Goal: Task Accomplishment & Management: Manage account settings

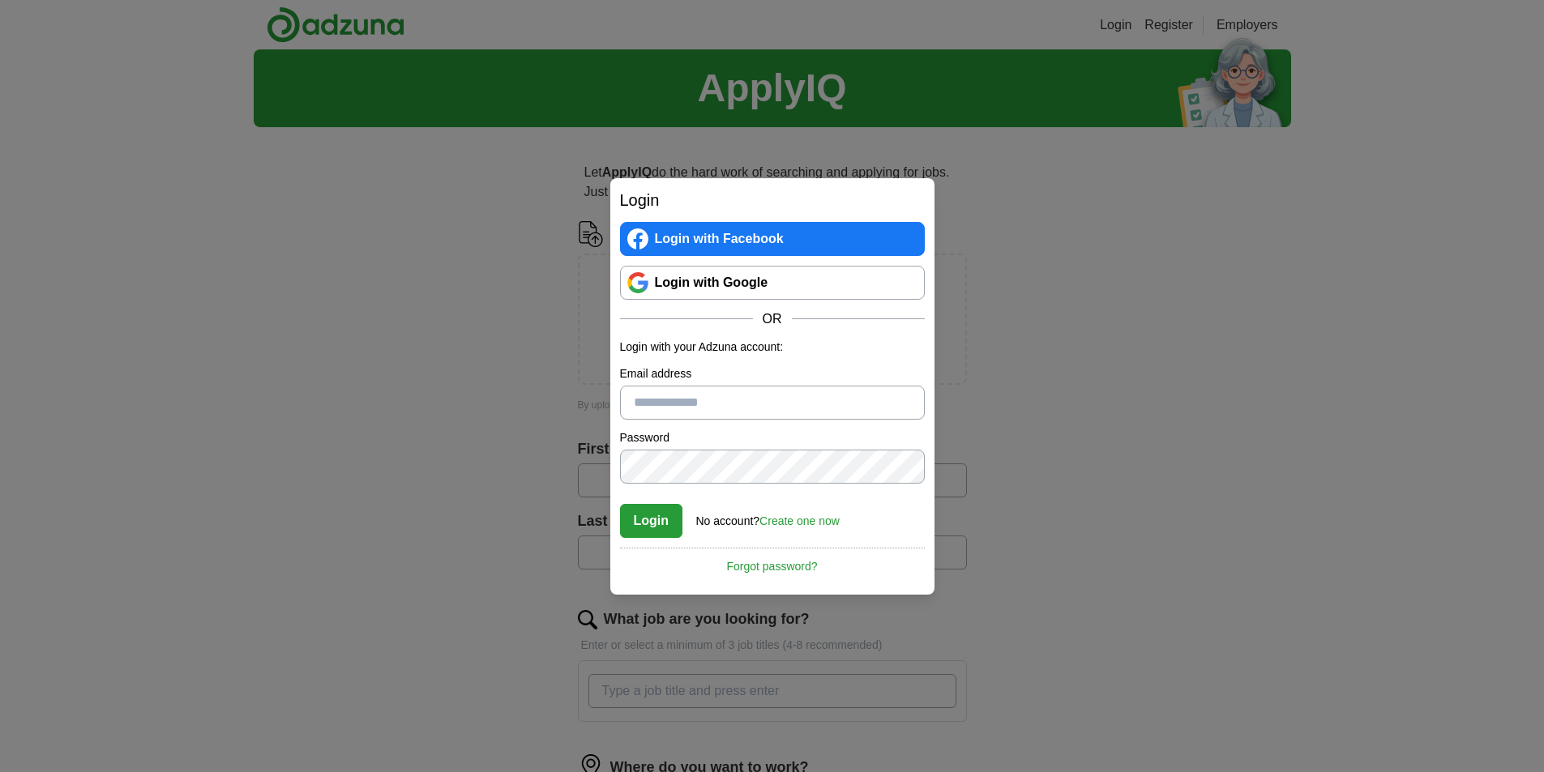
type input "**********"
click at [632, 515] on button "Login" at bounding box center [651, 521] width 63 height 34
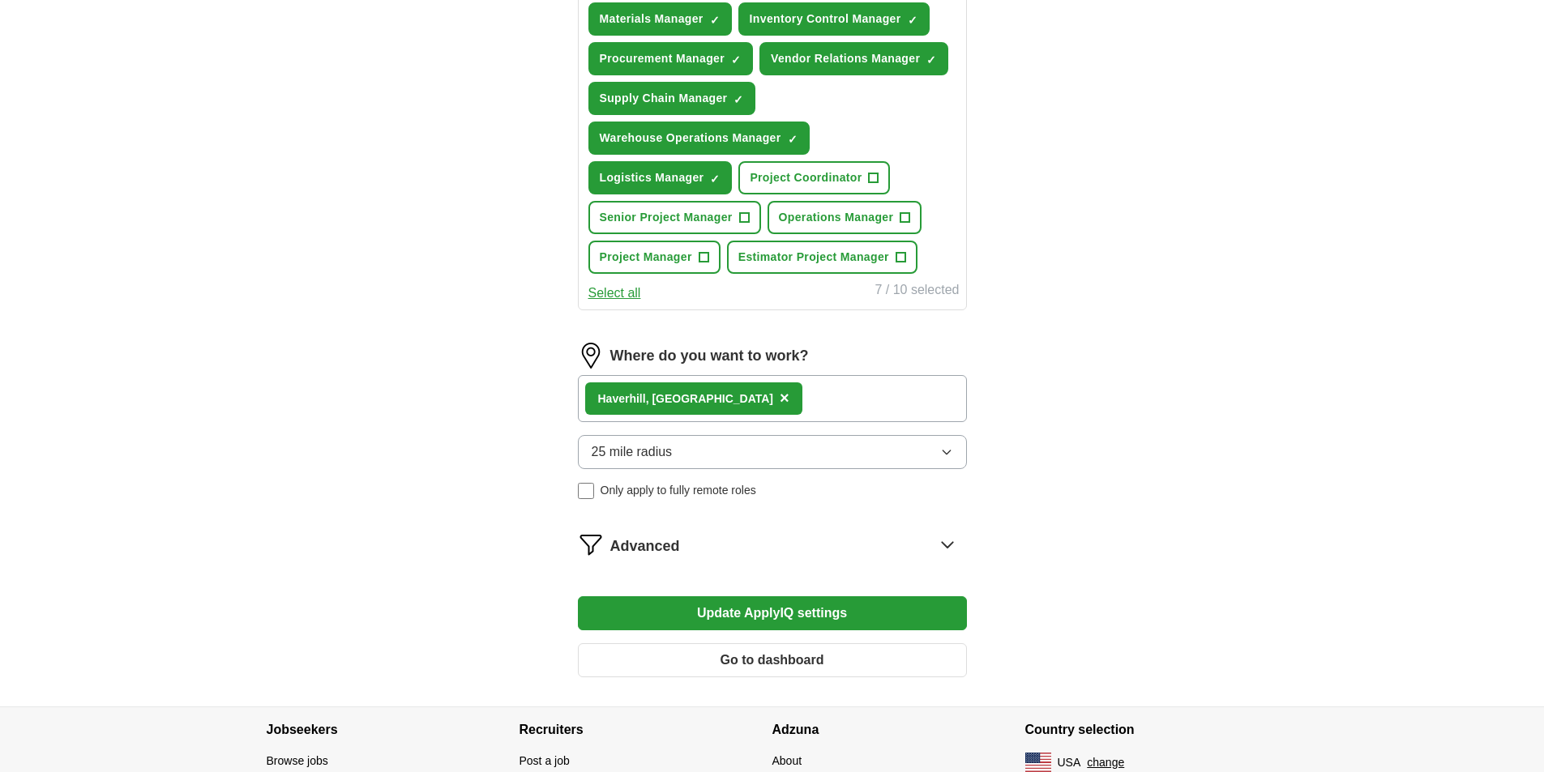
scroll to position [729, 0]
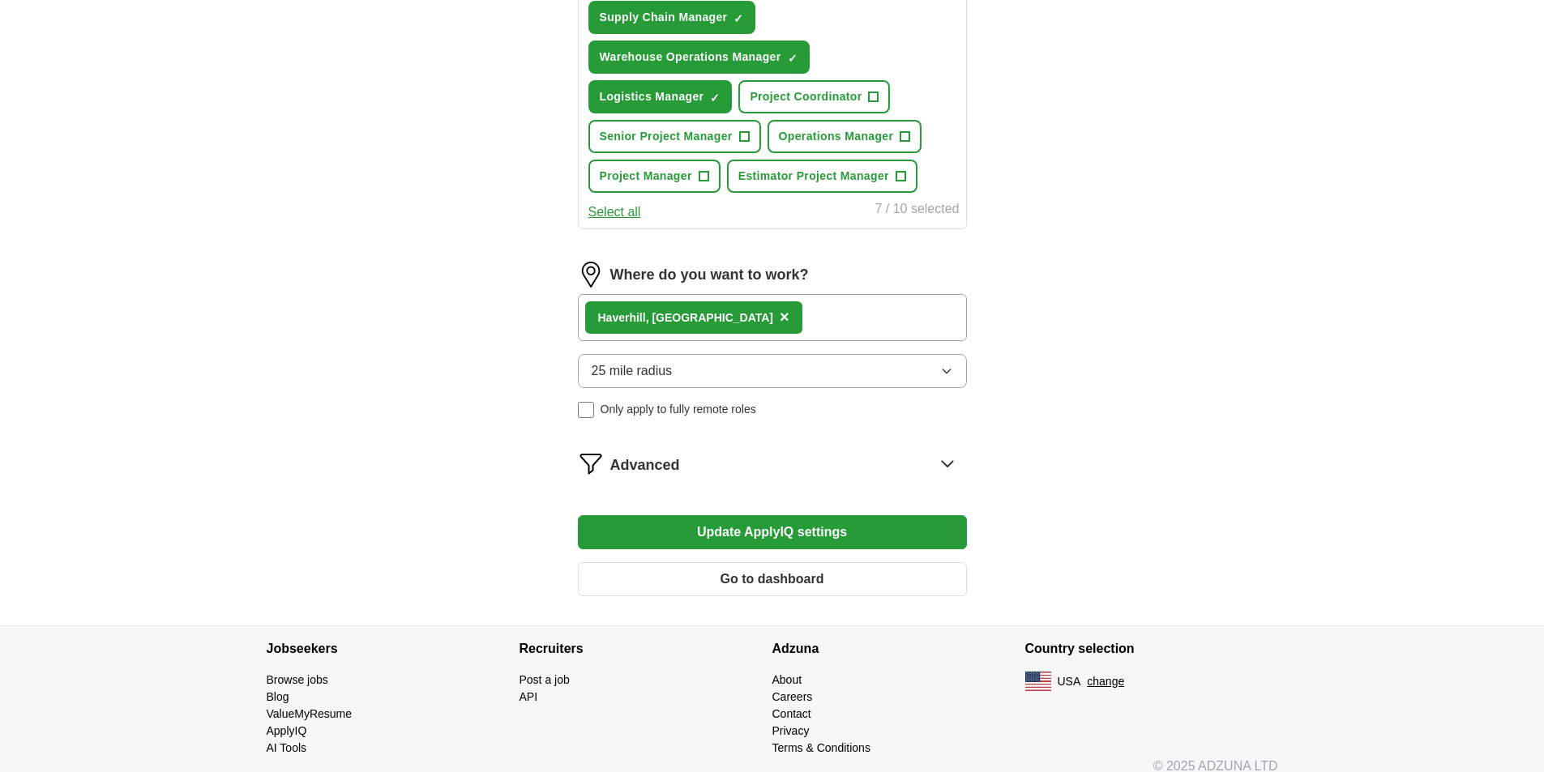
click at [671, 536] on button "Update ApplyIQ settings" at bounding box center [772, 532] width 389 height 34
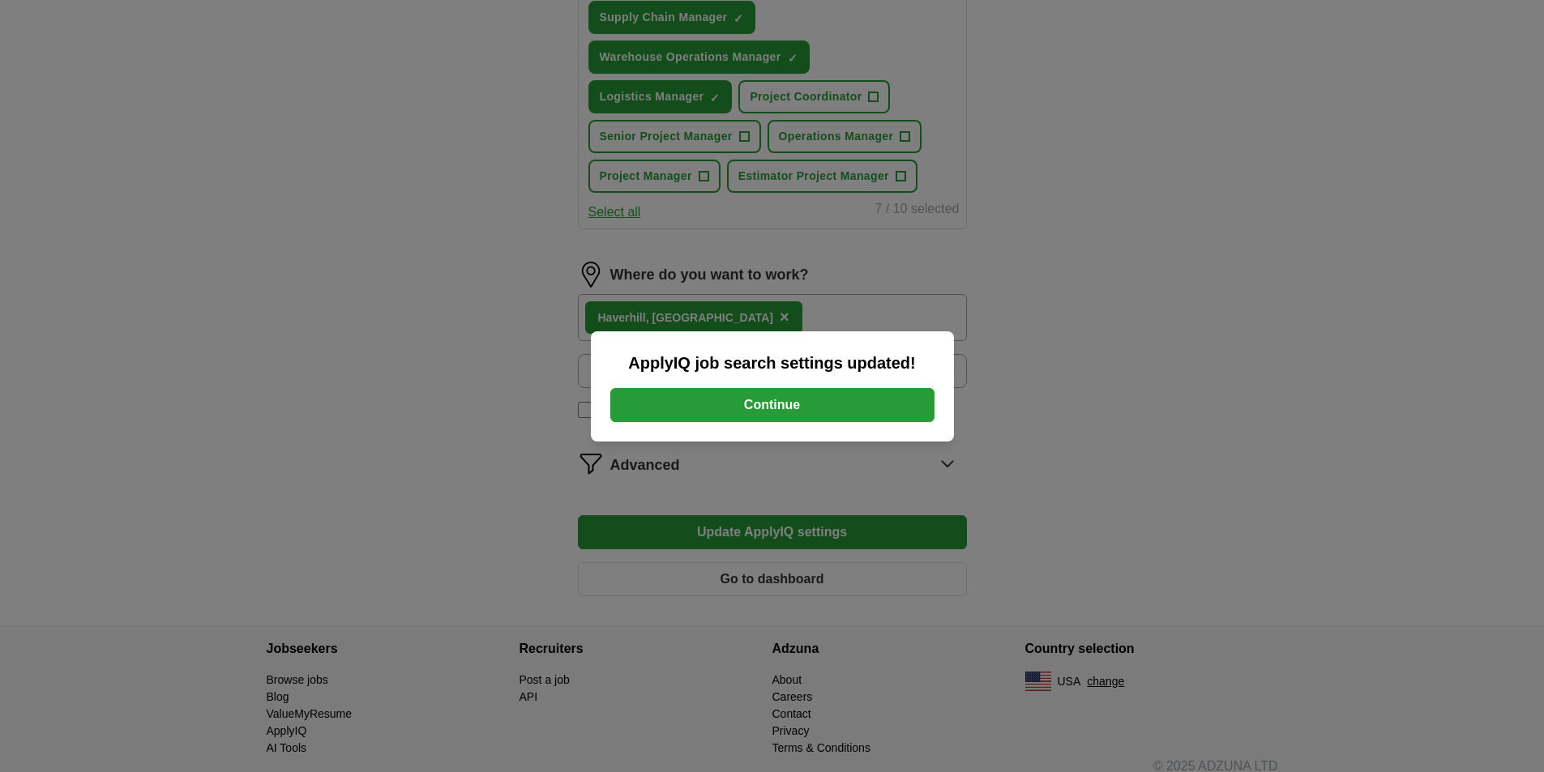
click at [742, 411] on button "Continue" at bounding box center [772, 405] width 324 height 34
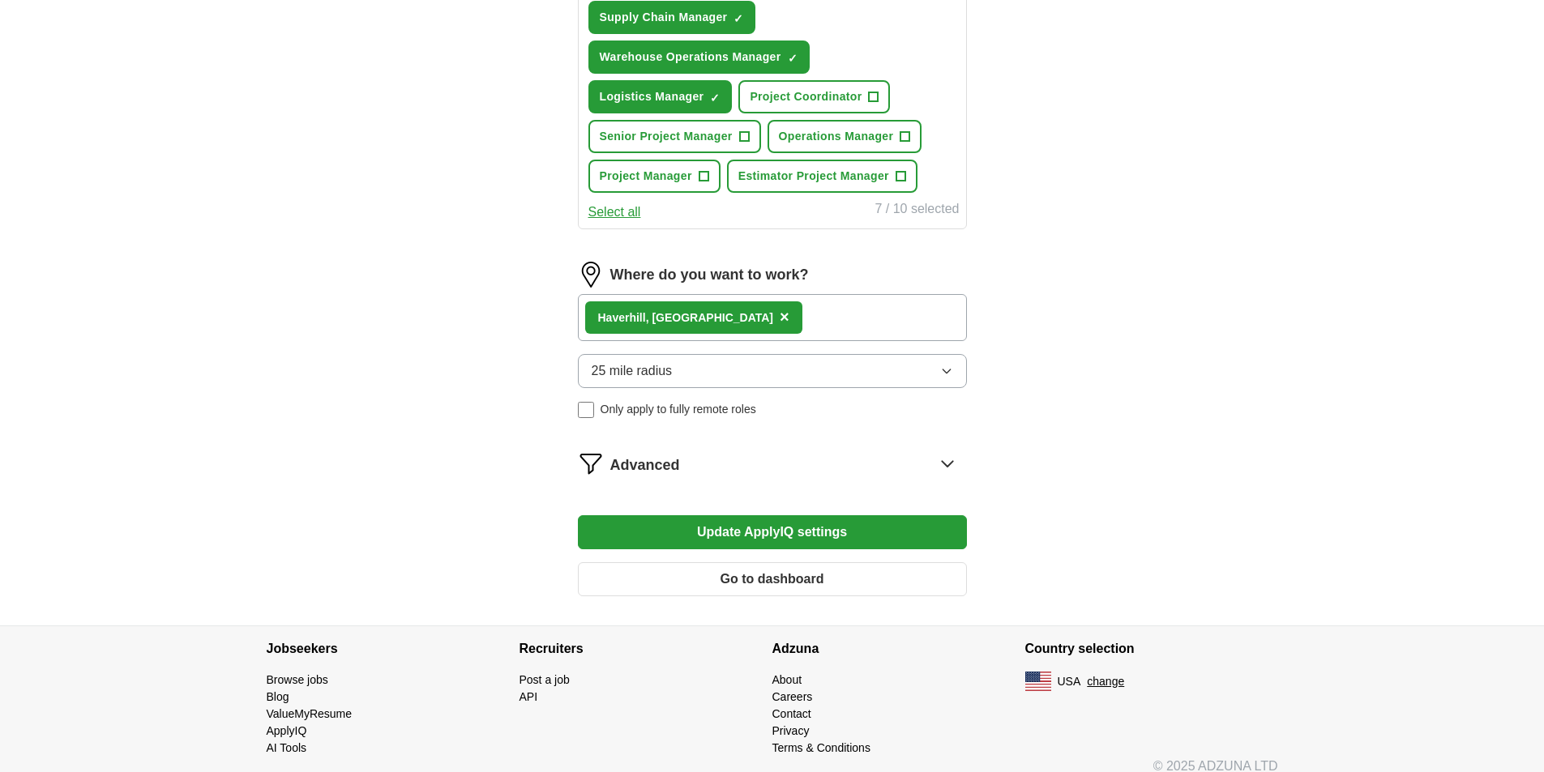
click at [928, 468] on div "Advanced" at bounding box center [788, 464] width 357 height 26
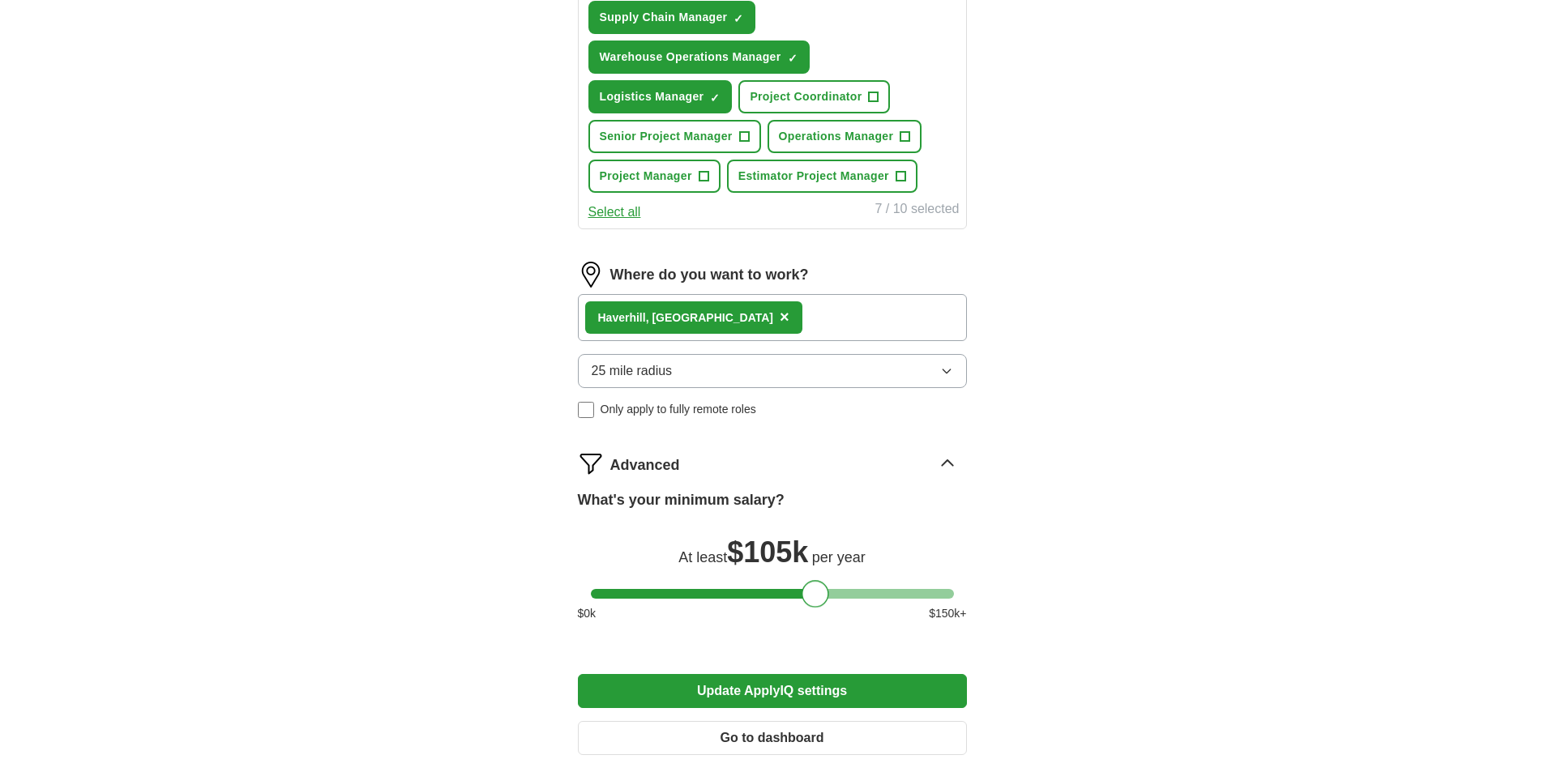
drag, startPoint x: 810, startPoint y: 592, endPoint x: 824, endPoint y: 592, distance: 14.6
click at [824, 592] on div at bounding box center [816, 594] width 28 height 28
click at [834, 679] on button "Update ApplyIQ settings" at bounding box center [772, 691] width 389 height 34
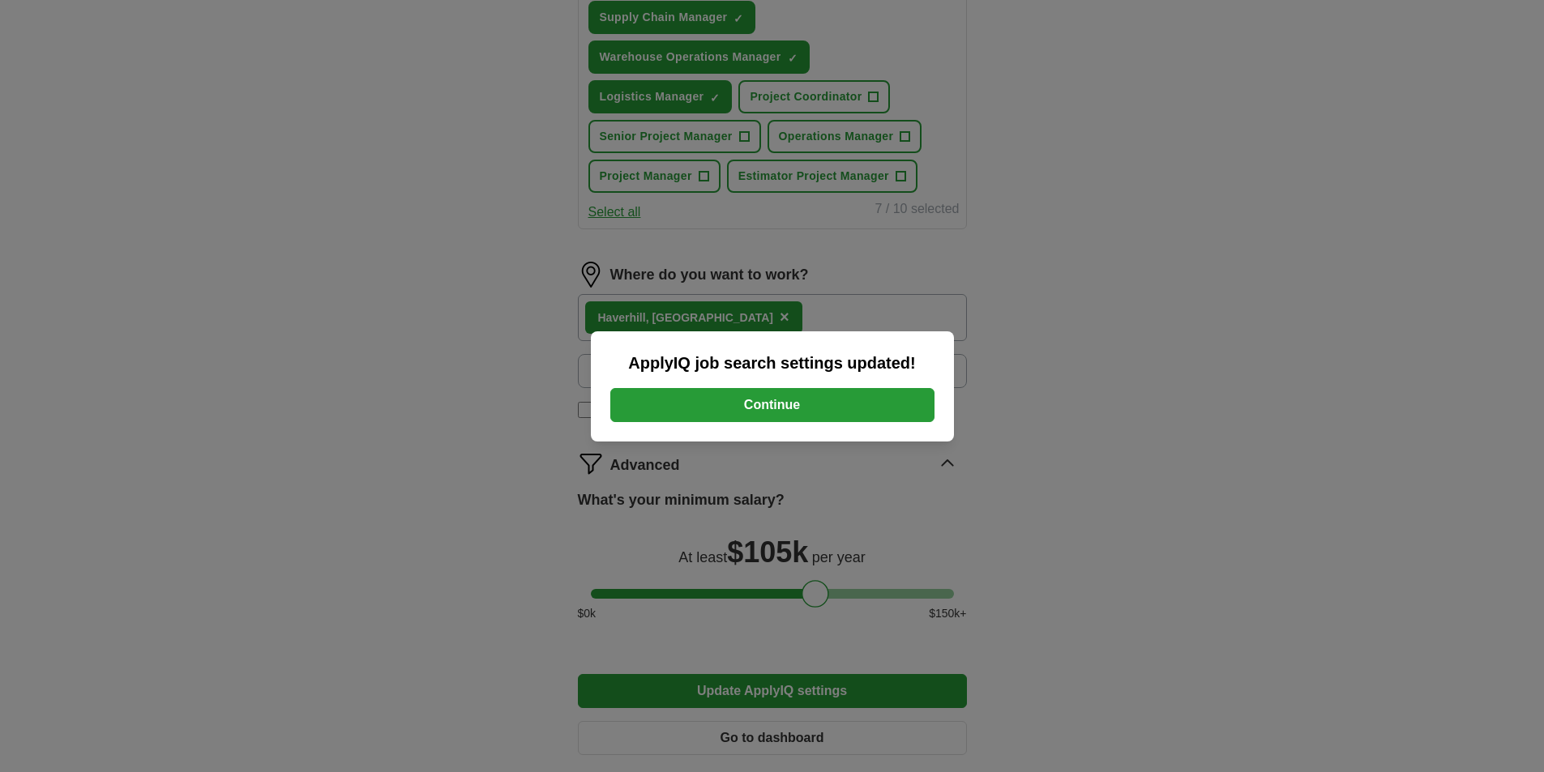
click at [840, 416] on button "Continue" at bounding box center [772, 405] width 324 height 34
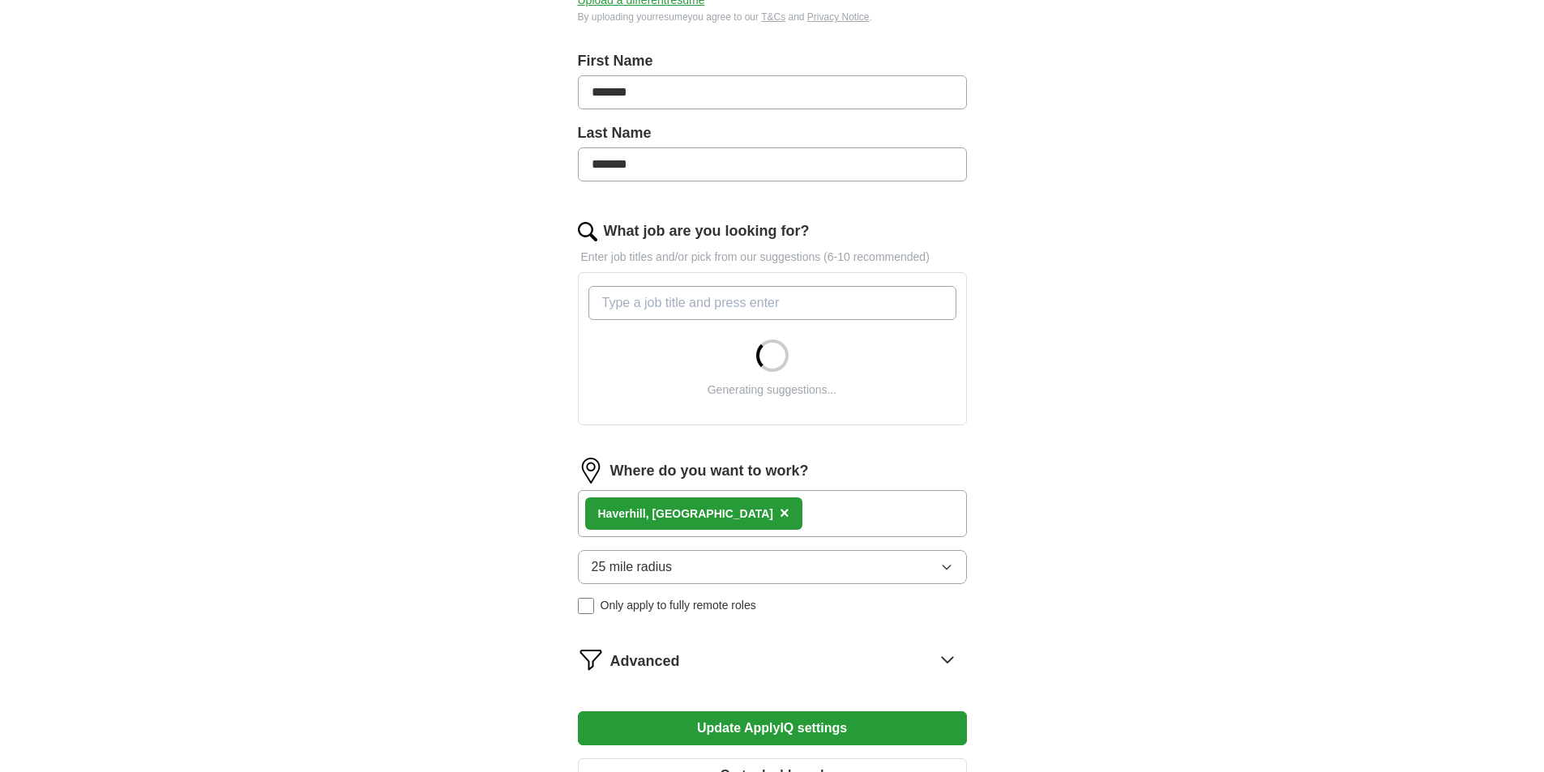
scroll to position [405, 0]
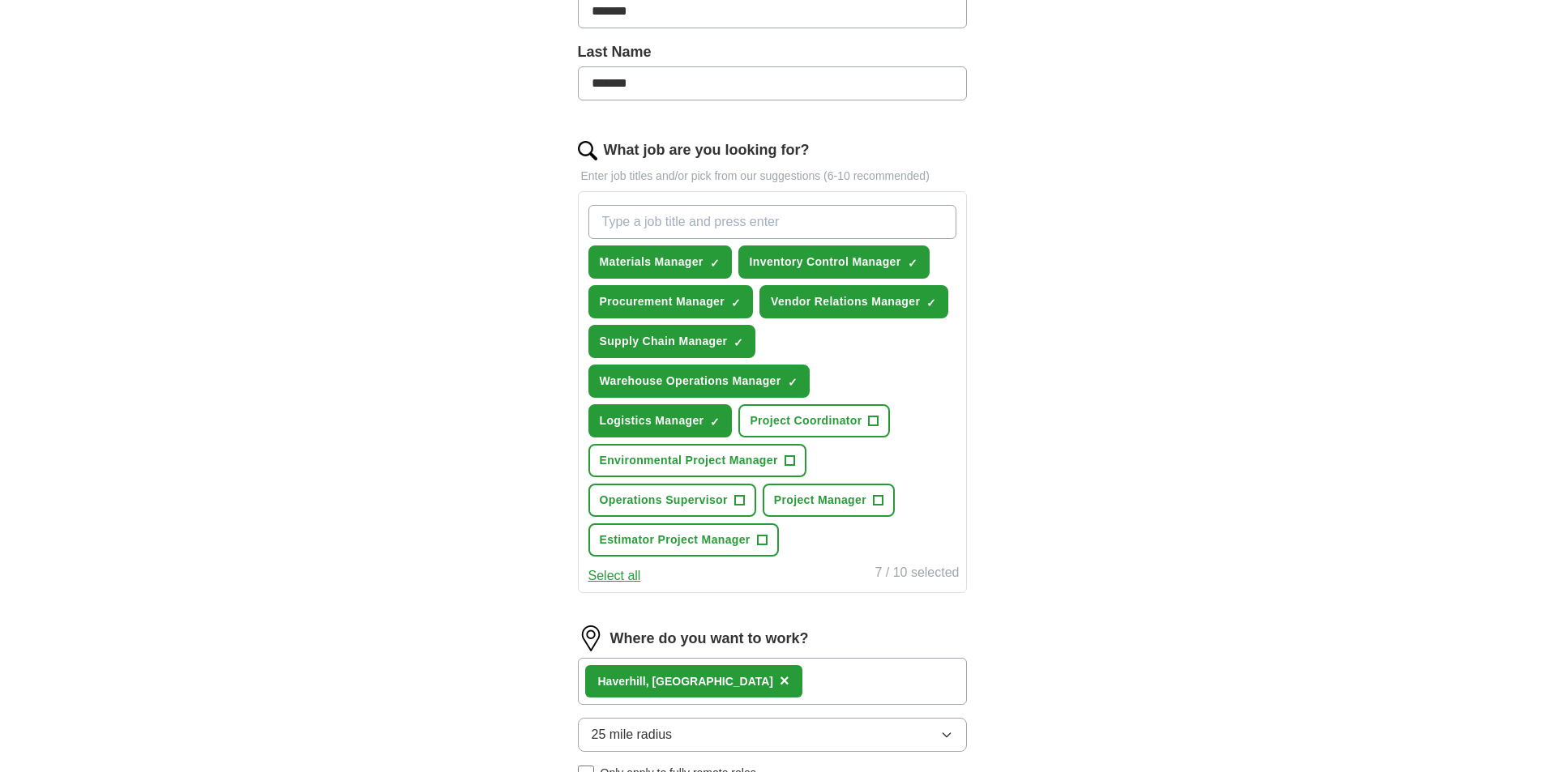
click at [835, 736] on button "25 mile radius" at bounding box center [772, 735] width 389 height 34
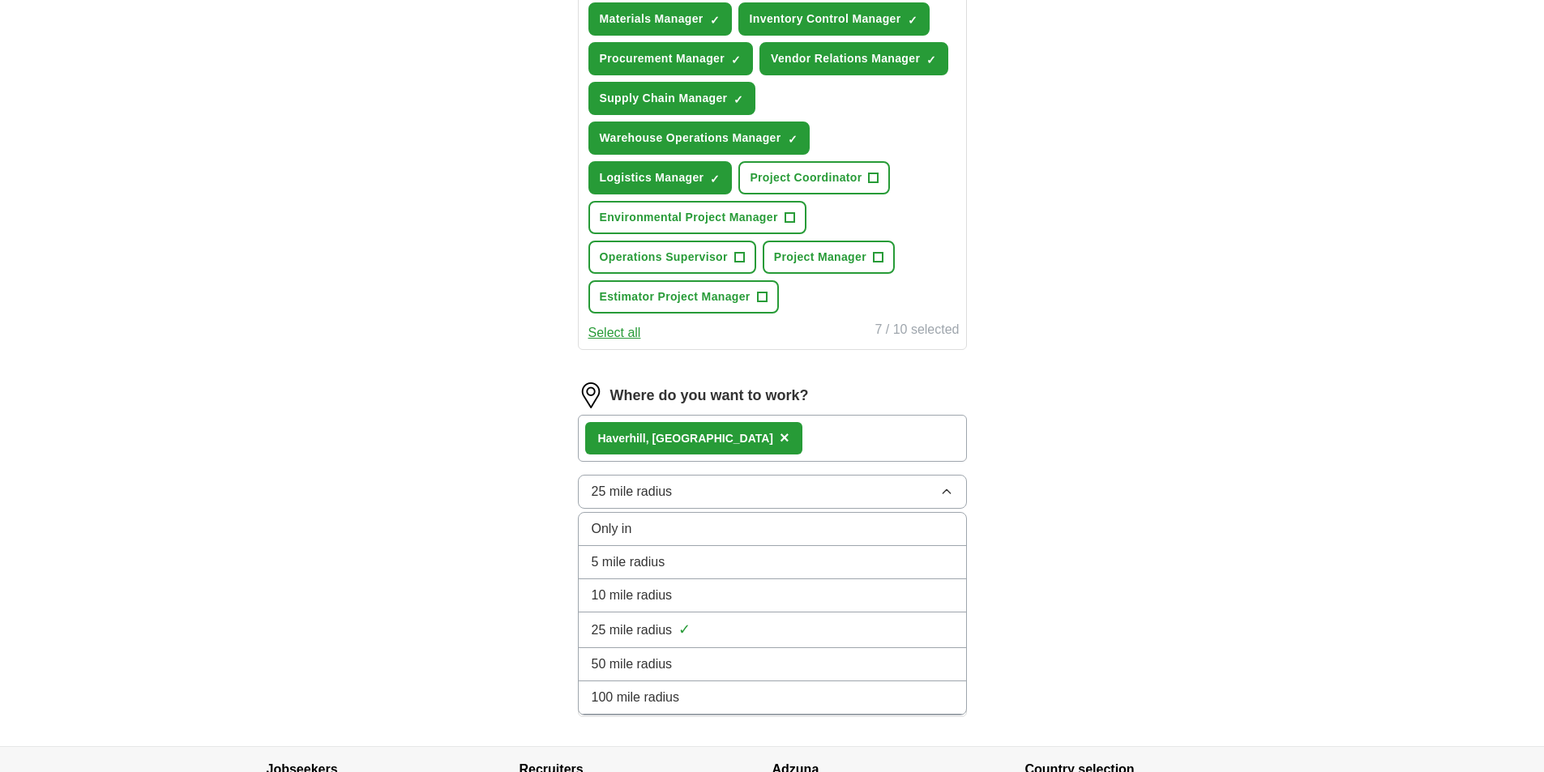
scroll to position [729, 0]
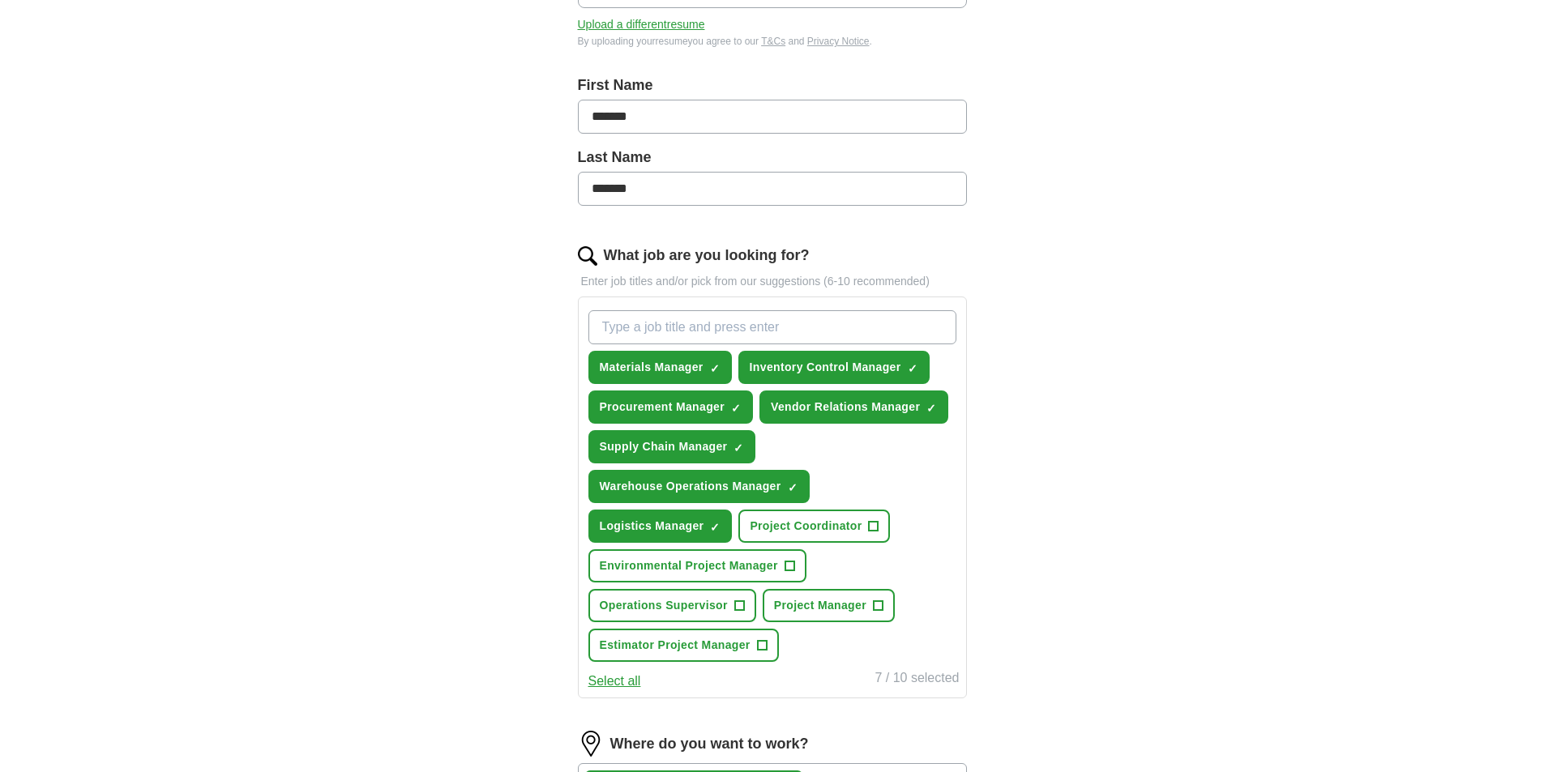
scroll to position [0, 0]
